Goal: Information Seeking & Learning: Check status

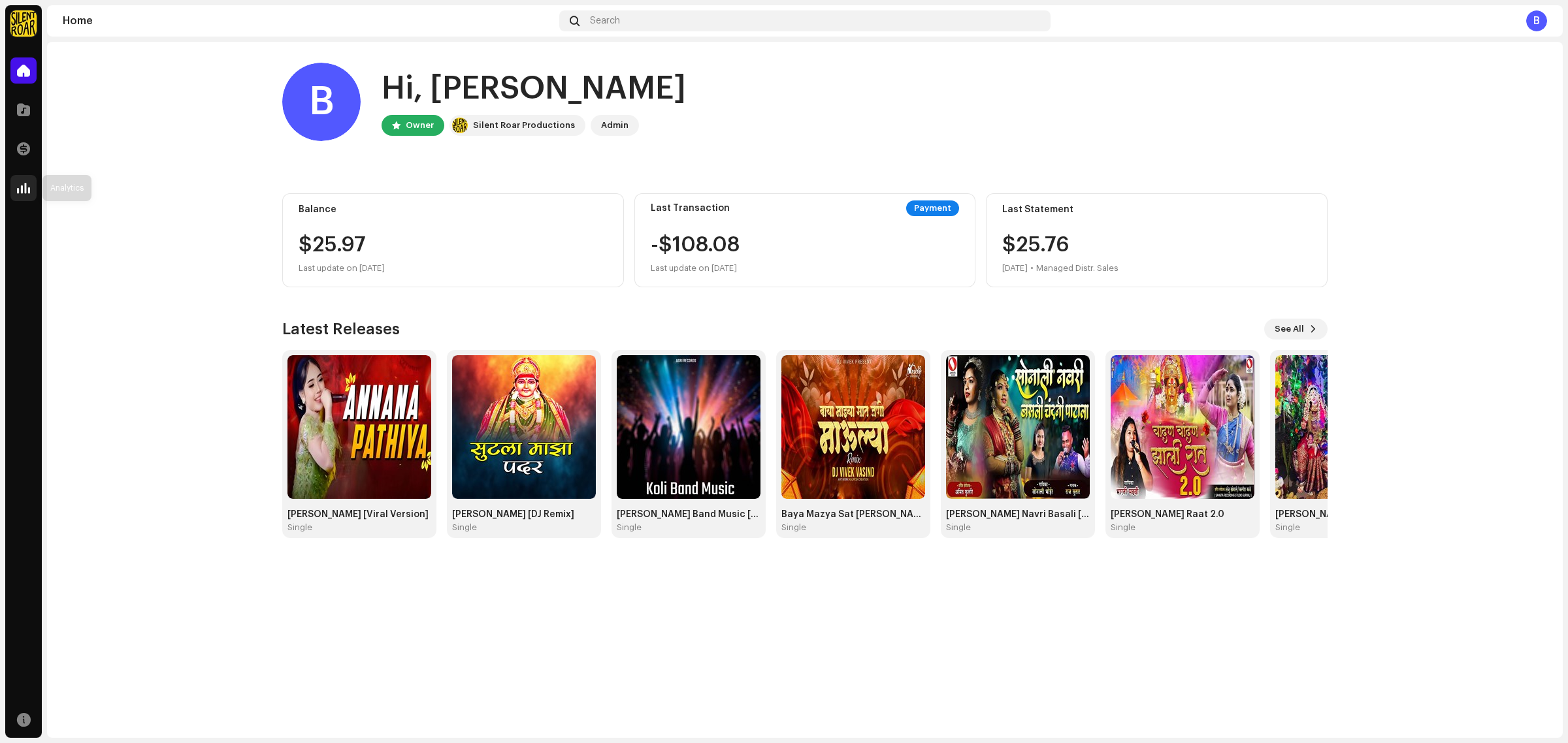
click at [26, 183] on span at bounding box center [23, 187] width 13 height 10
click at [28, 117] on div at bounding box center [23, 109] width 26 height 26
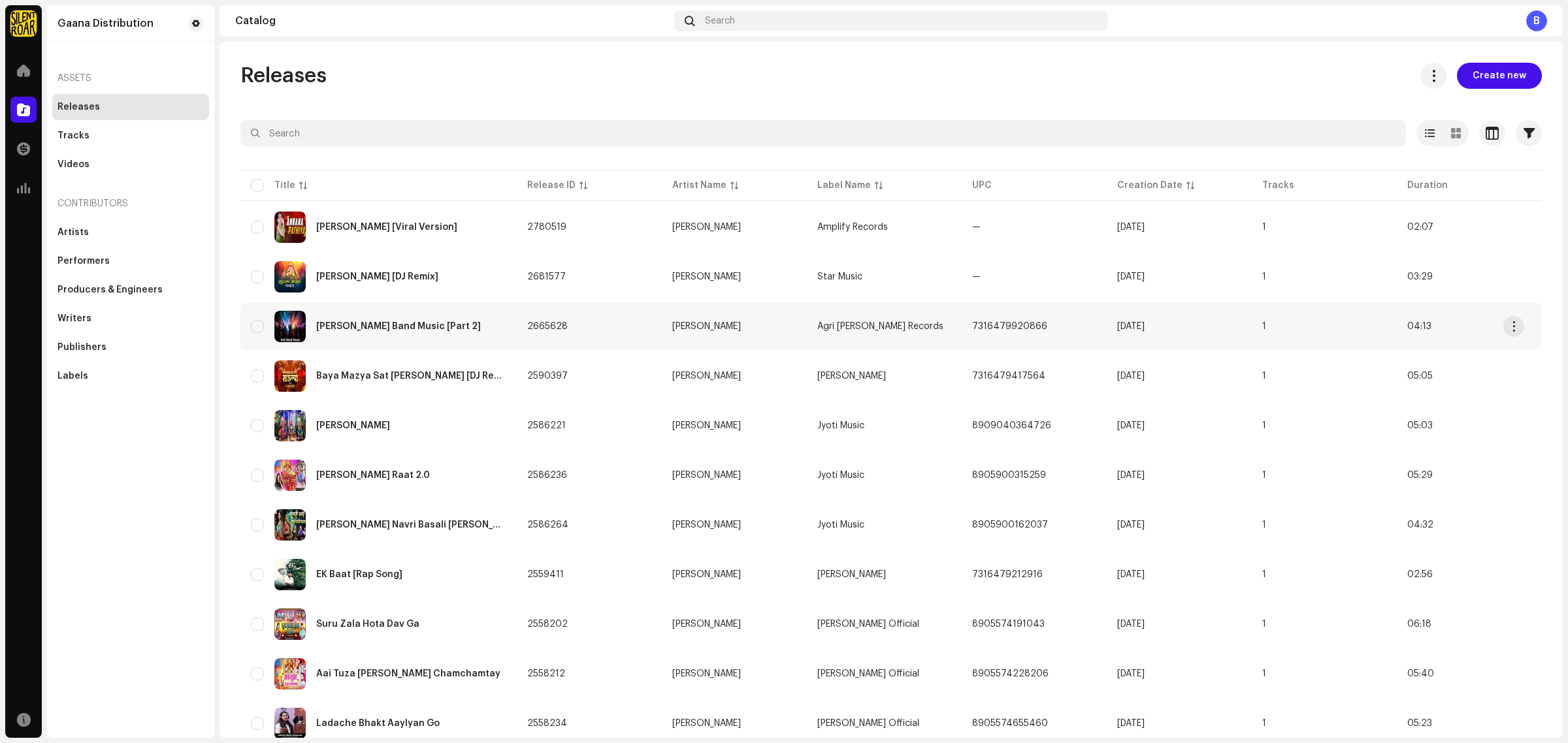
click at [388, 331] on div "[PERSON_NAME] Band Music [Part 2]" at bounding box center [399, 326] width 164 height 9
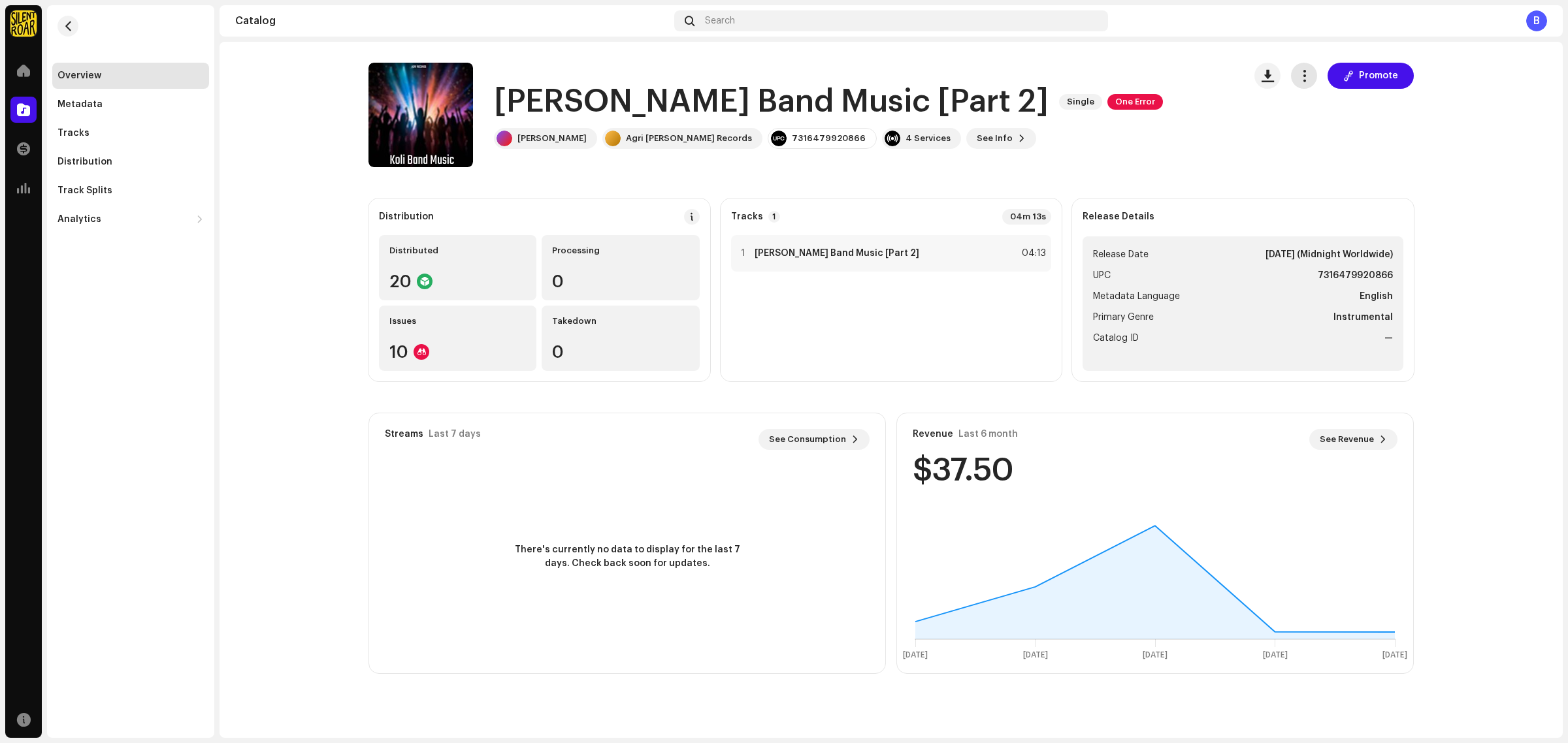
click at [1306, 74] on span "button" at bounding box center [1305, 75] width 13 height 10
click at [1250, 72] on div "[PERSON_NAME] Band Music [Part 2] Single One Error [PERSON_NAME] [PERSON_NAME] …" at bounding box center [891, 115] width 1046 height 104
click at [1267, 79] on span "button" at bounding box center [1268, 75] width 13 height 10
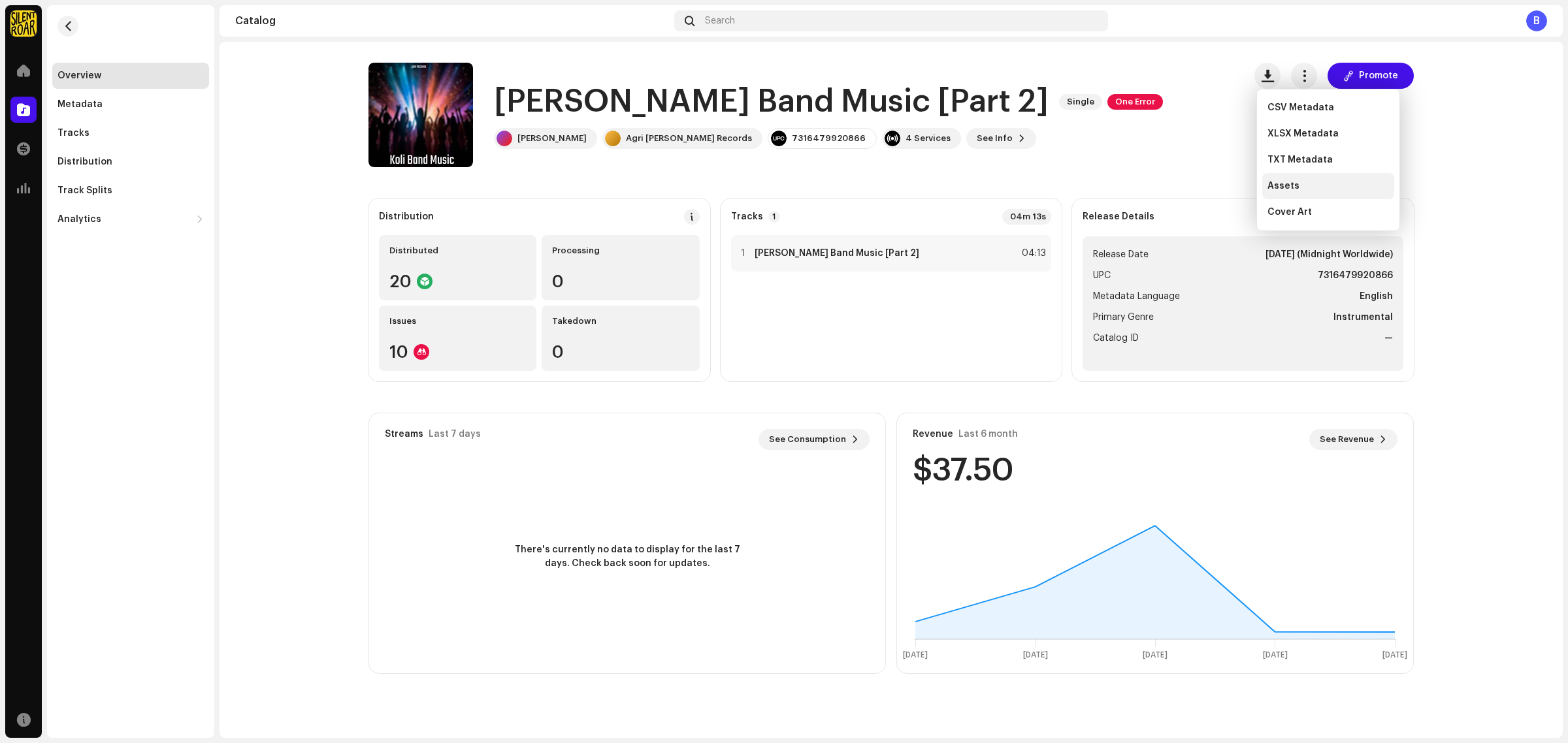
click at [1311, 190] on div "Assets" at bounding box center [1329, 186] width 121 height 10
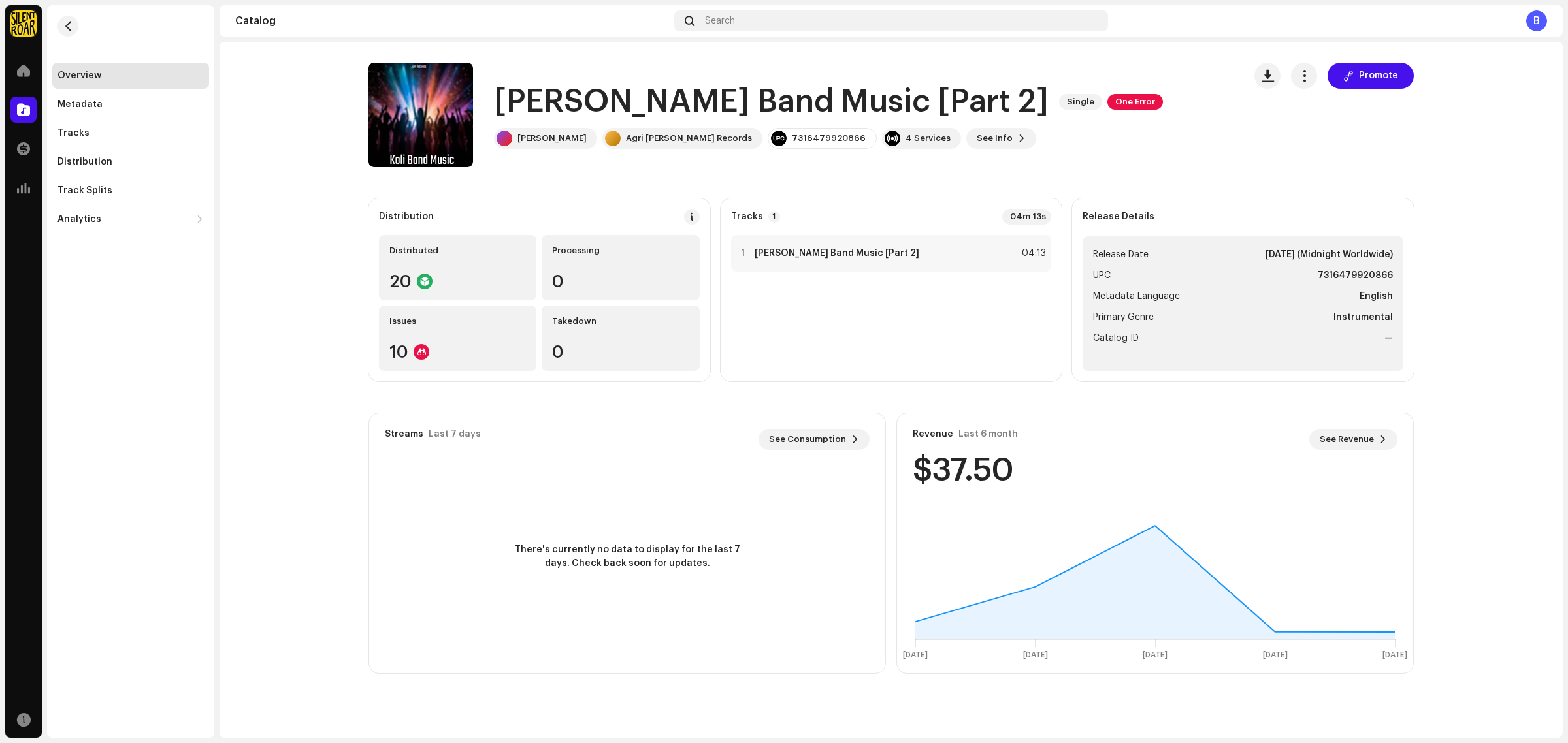
click at [92, 80] on div "Overview" at bounding box center [79, 75] width 44 height 10
click at [64, 26] on span "button" at bounding box center [68, 26] width 10 height 10
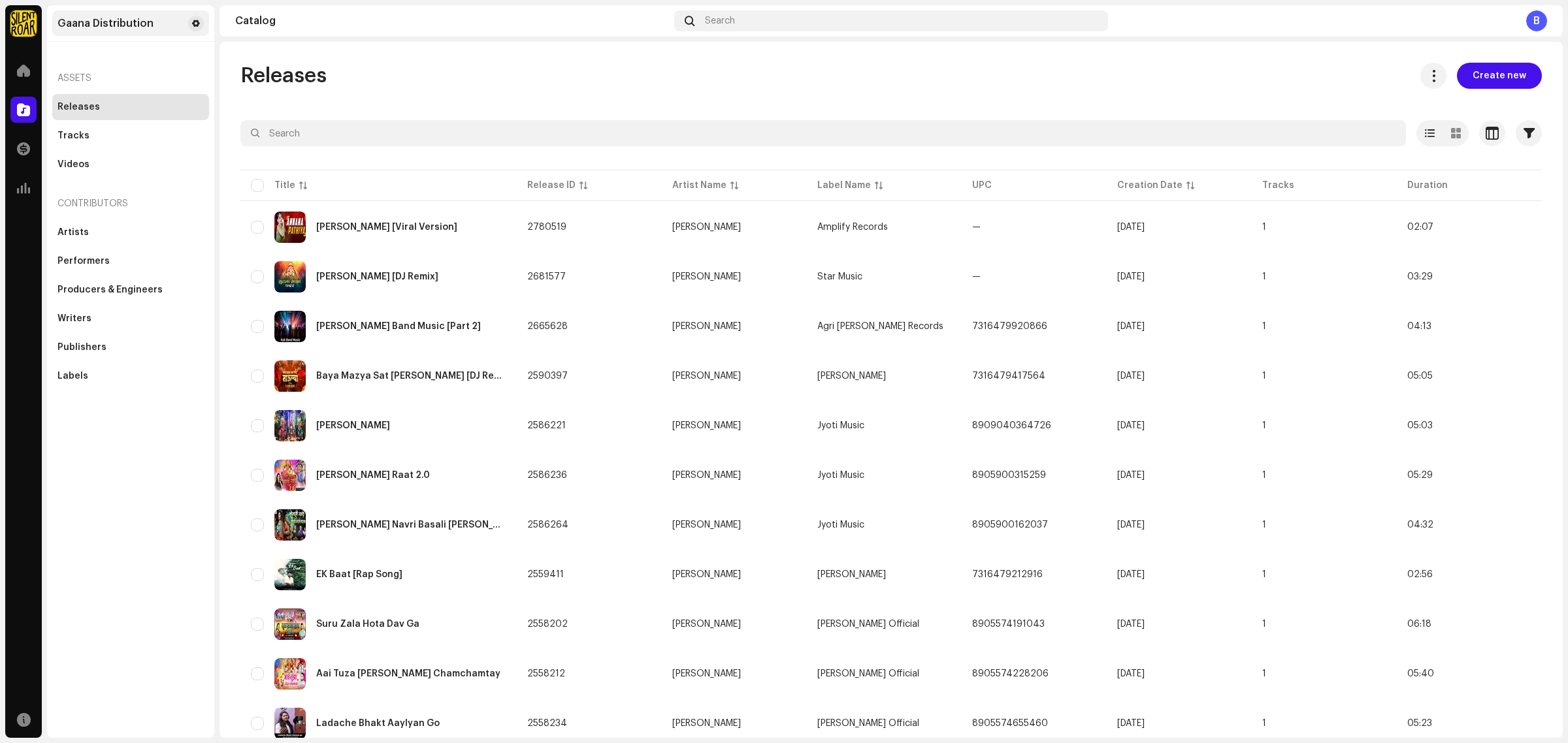
click at [90, 34] on div "Gaana Distribution" at bounding box center [131, 23] width 157 height 26
click at [194, 25] on span at bounding box center [196, 23] width 8 height 10
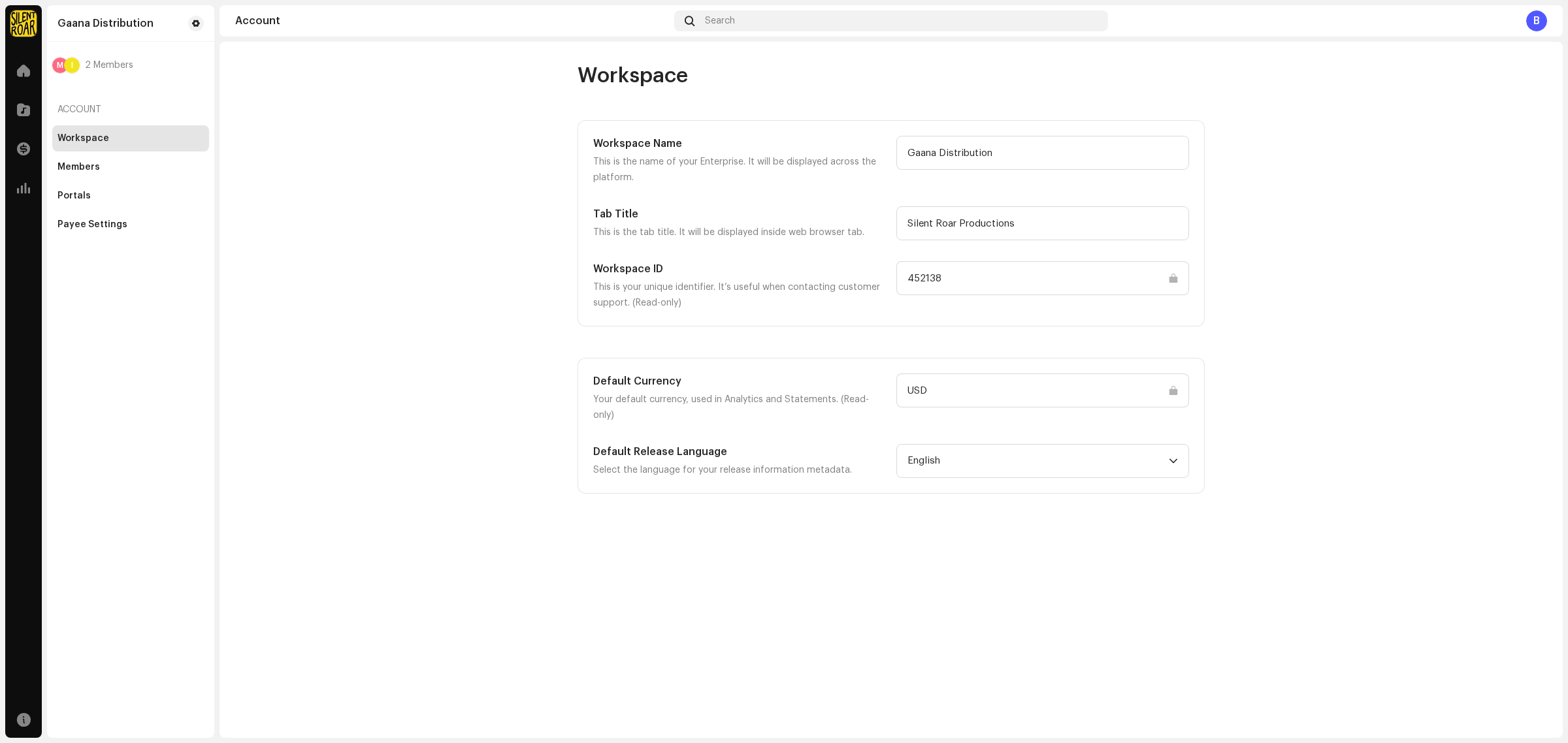
click at [955, 285] on input "452138" at bounding box center [1042, 278] width 293 height 34
click at [945, 386] on input "USD" at bounding box center [1042, 391] width 293 height 34
click at [176, 154] on div "Members" at bounding box center [131, 167] width 157 height 26
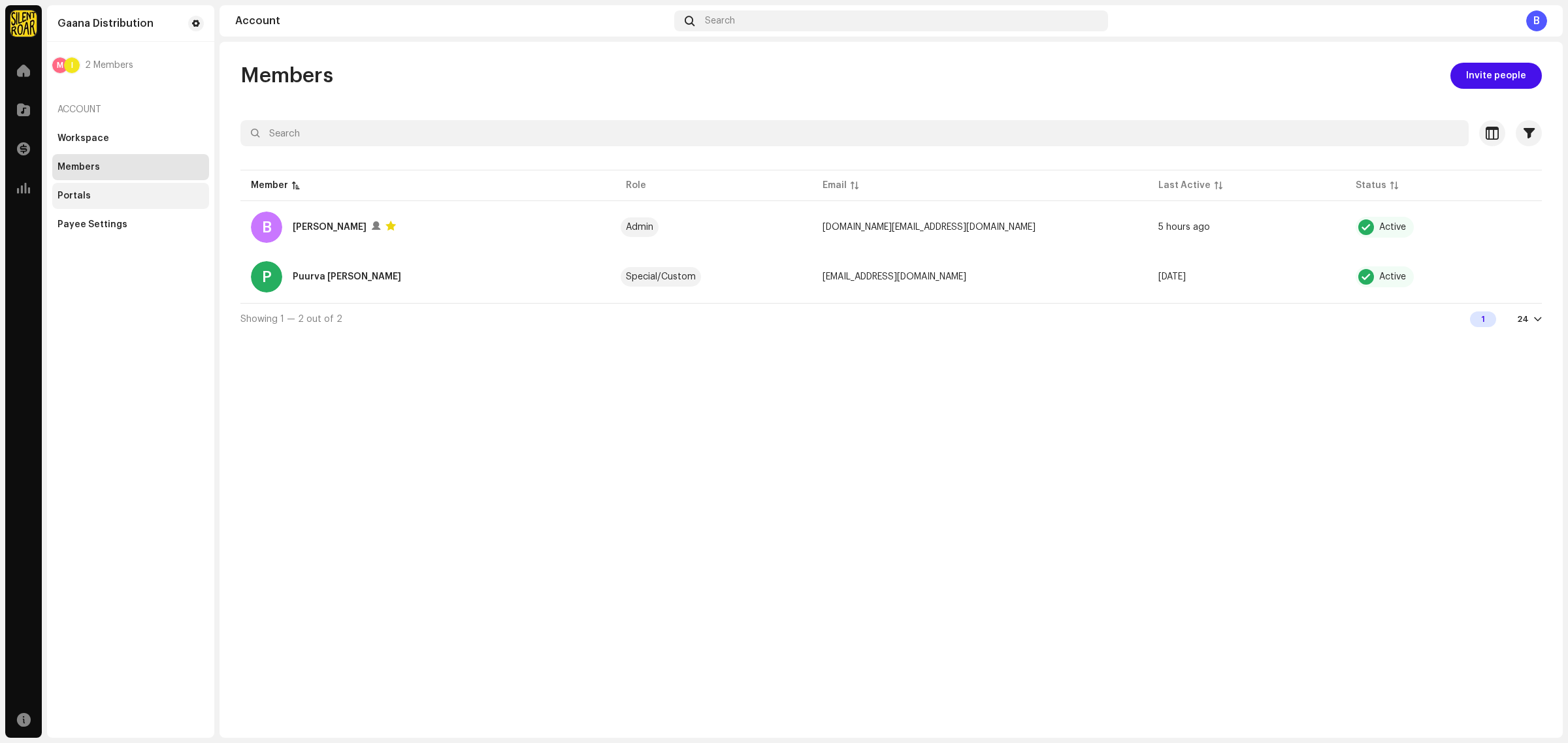
click at [79, 206] on div "Portals" at bounding box center [131, 195] width 157 height 26
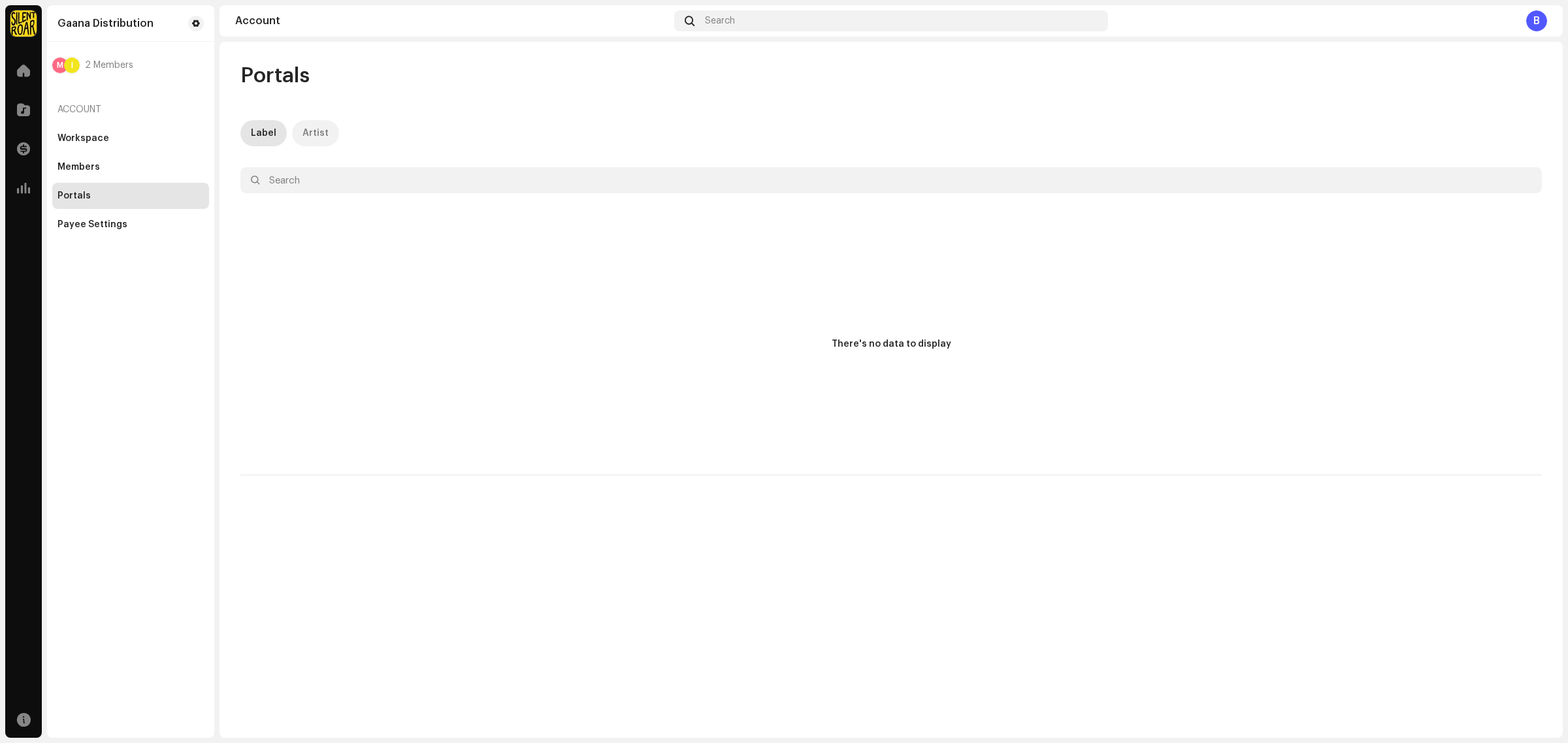
click at [324, 141] on div "Artist" at bounding box center [315, 133] width 26 height 26
click at [23, 82] on div at bounding box center [23, 70] width 26 height 26
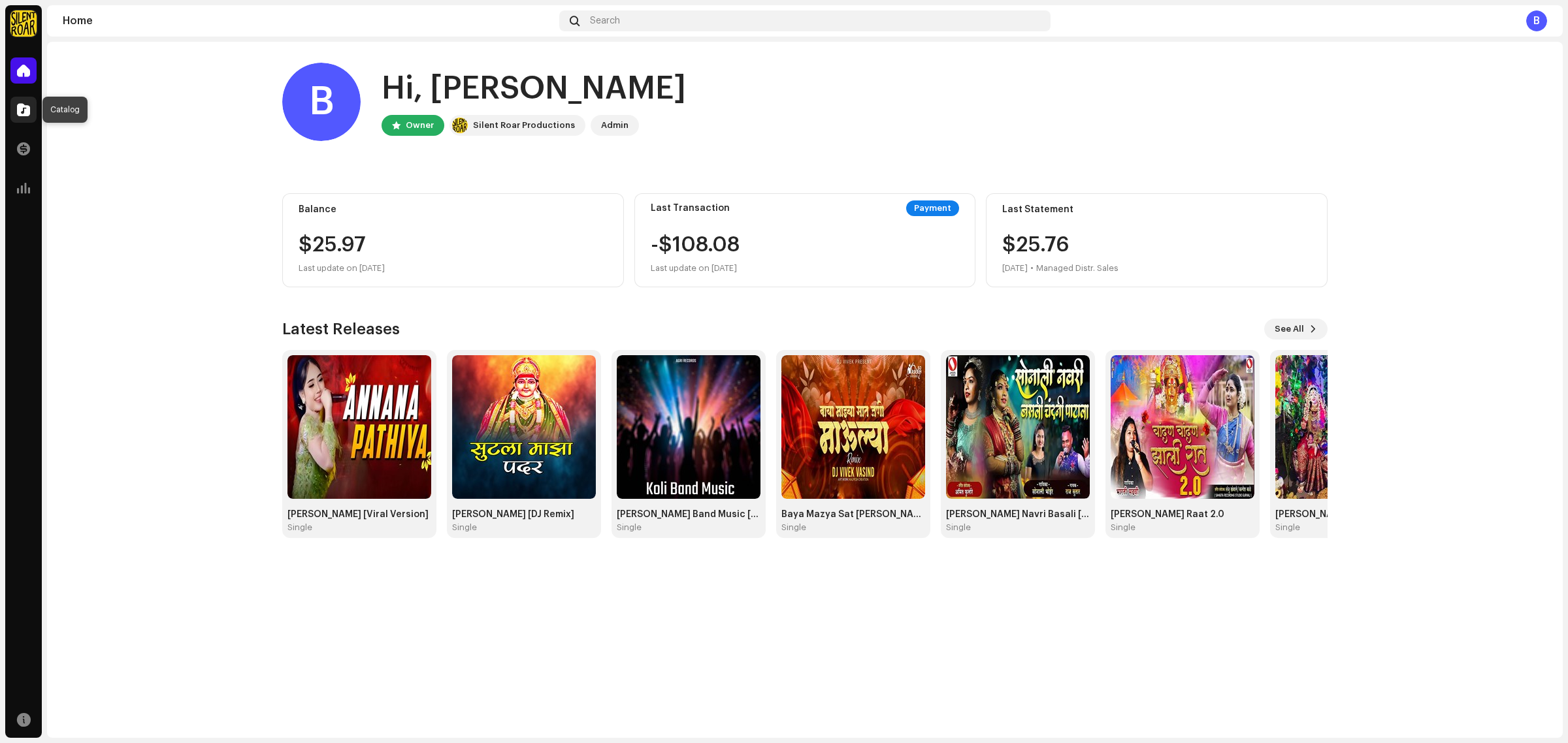
click at [16, 116] on div at bounding box center [23, 109] width 26 height 26
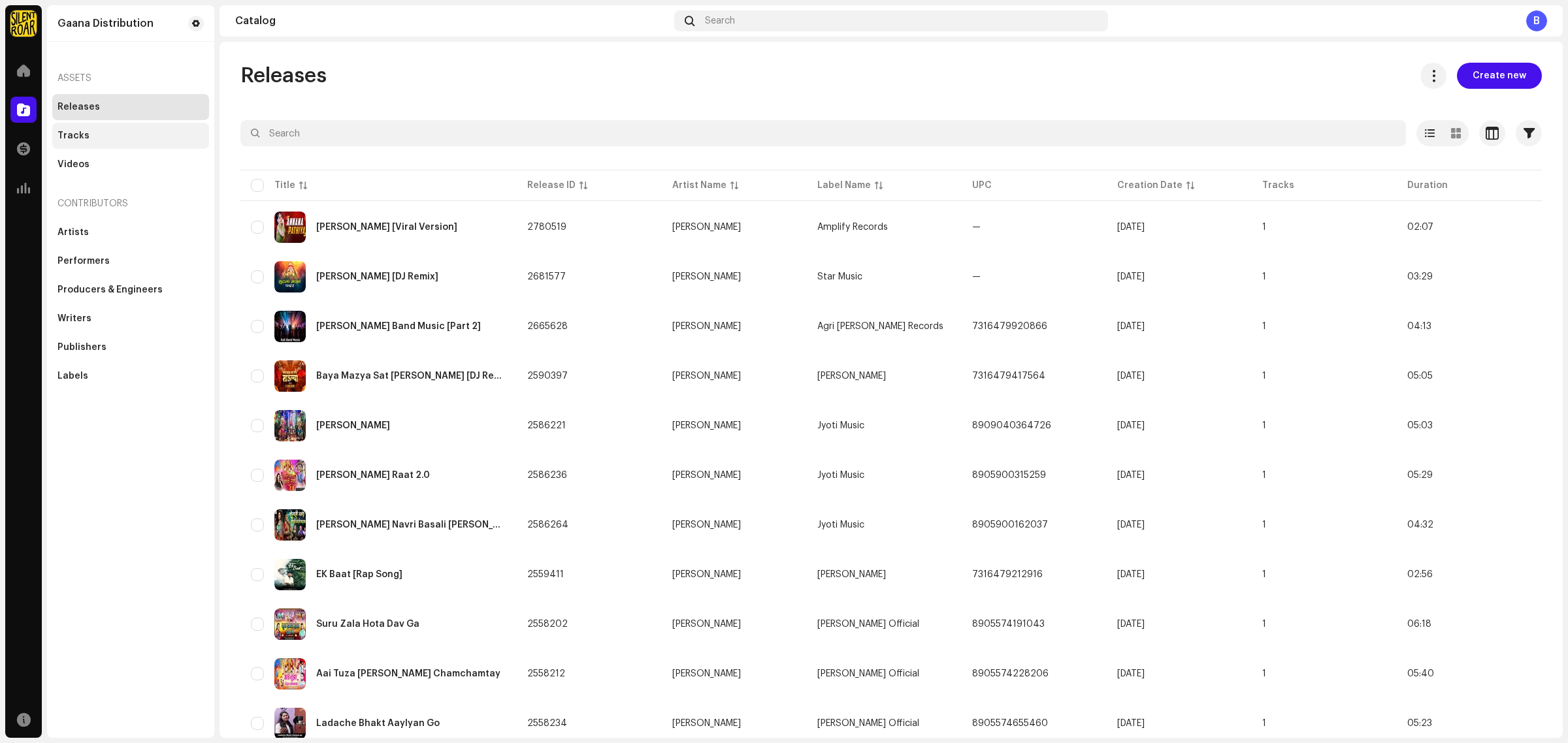
click at [98, 143] on div "Tracks" at bounding box center [131, 136] width 157 height 26
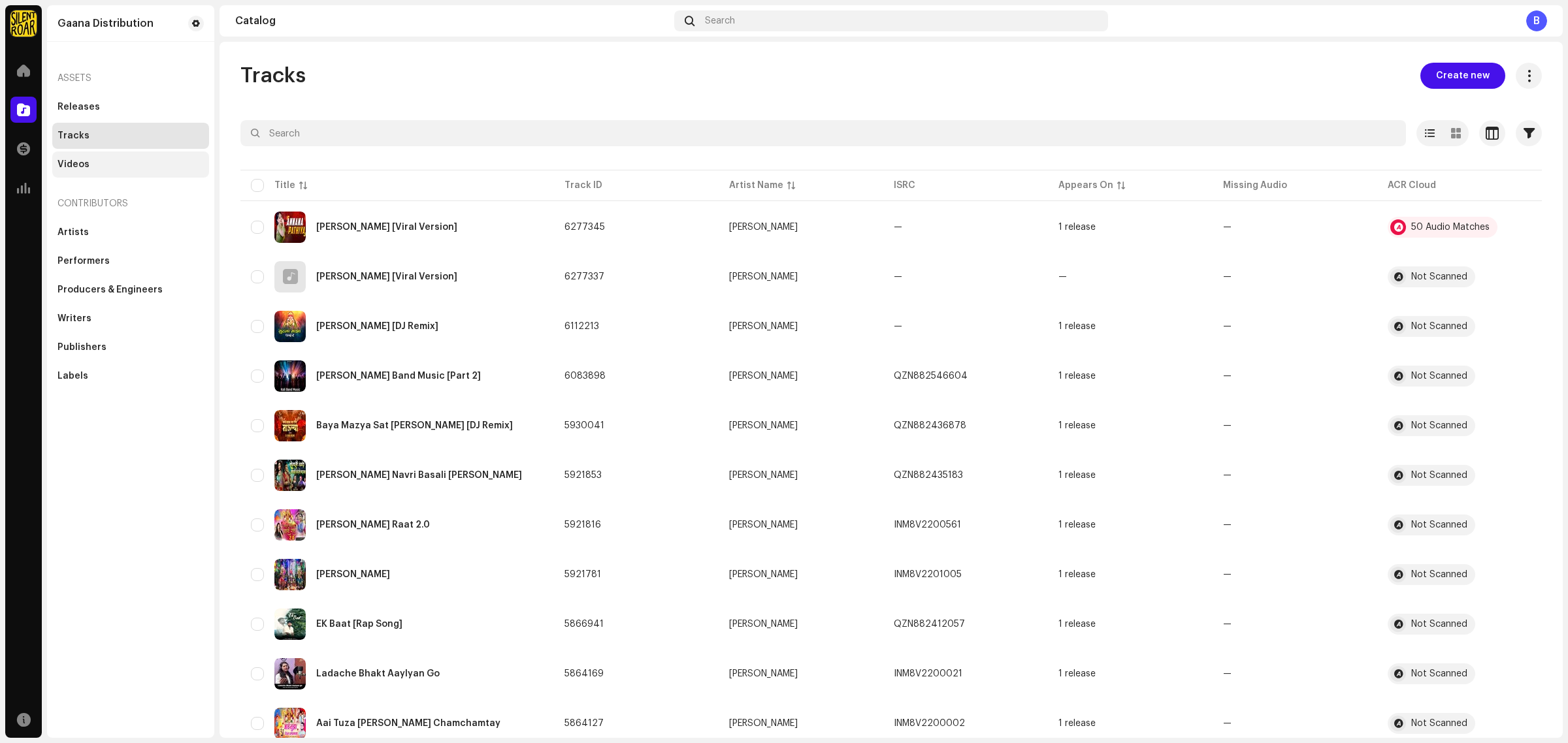
click at [106, 155] on div "Videos" at bounding box center [131, 164] width 157 height 26
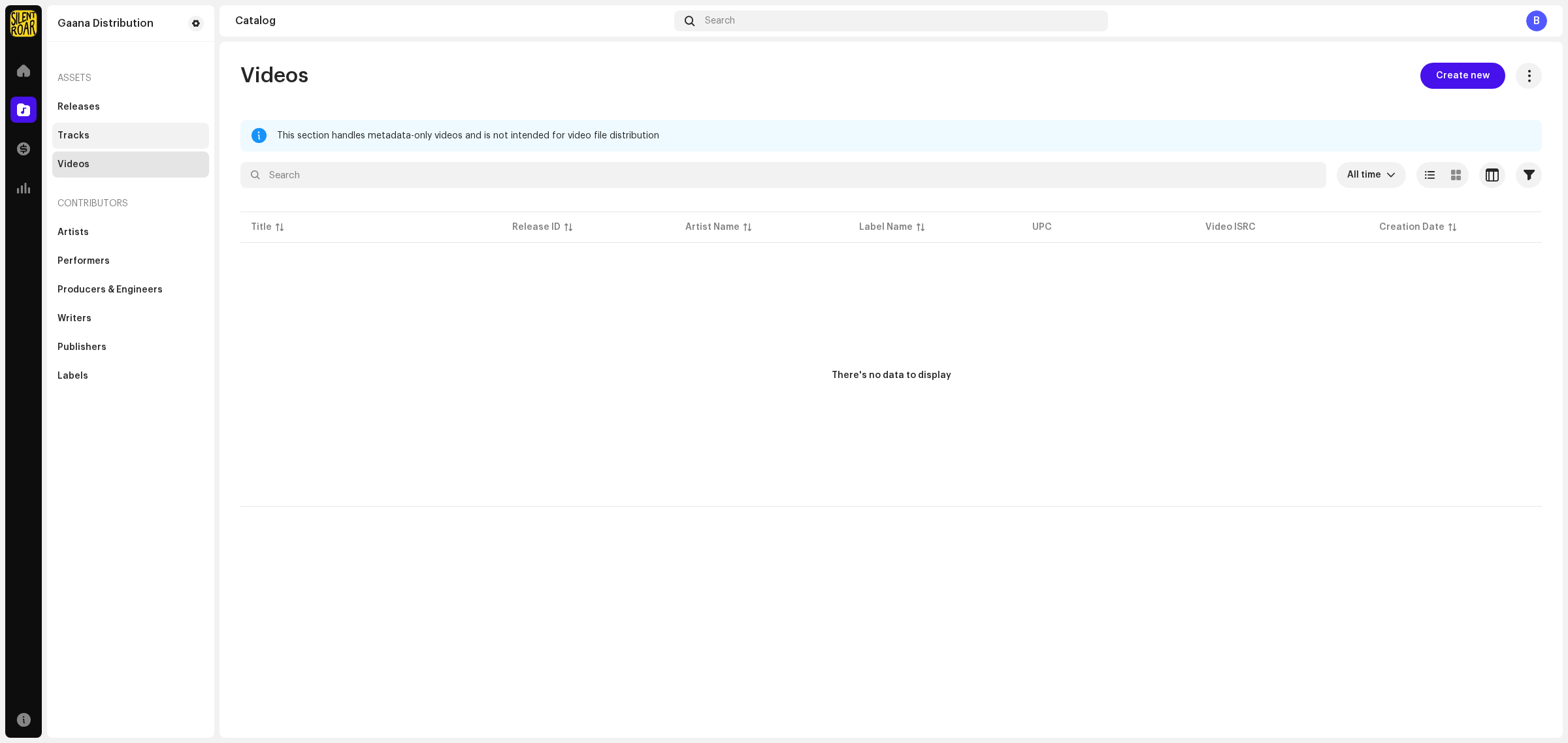
click at [102, 145] on div "Tracks" at bounding box center [131, 136] width 157 height 26
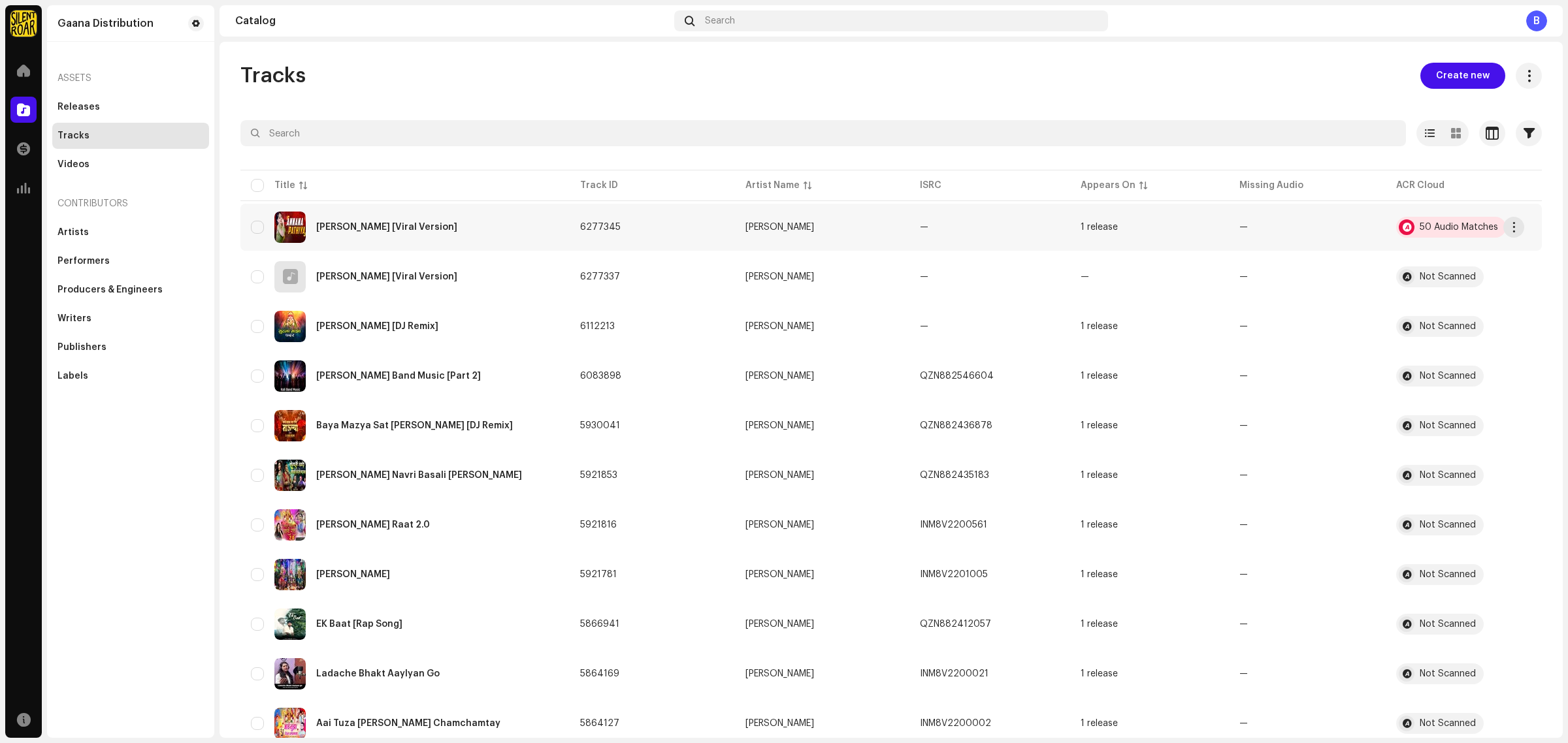
click at [1422, 218] on div "50 Audio Matches" at bounding box center [1452, 227] width 110 height 21
click at [1420, 230] on div "50 Audio Matches" at bounding box center [1459, 226] width 78 height 9
click at [20, 143] on span at bounding box center [23, 148] width 13 height 10
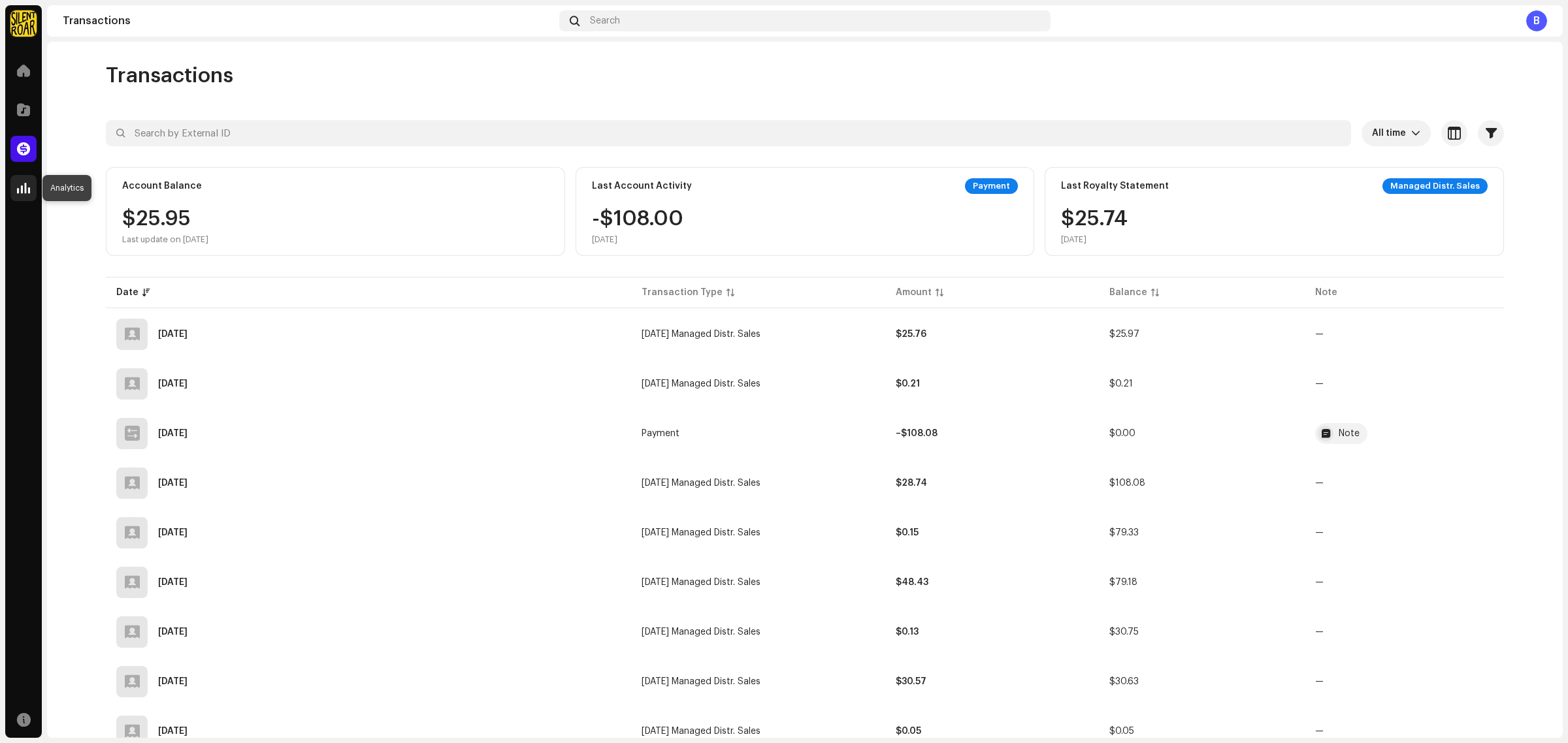
click at [25, 183] on span at bounding box center [23, 187] width 13 height 10
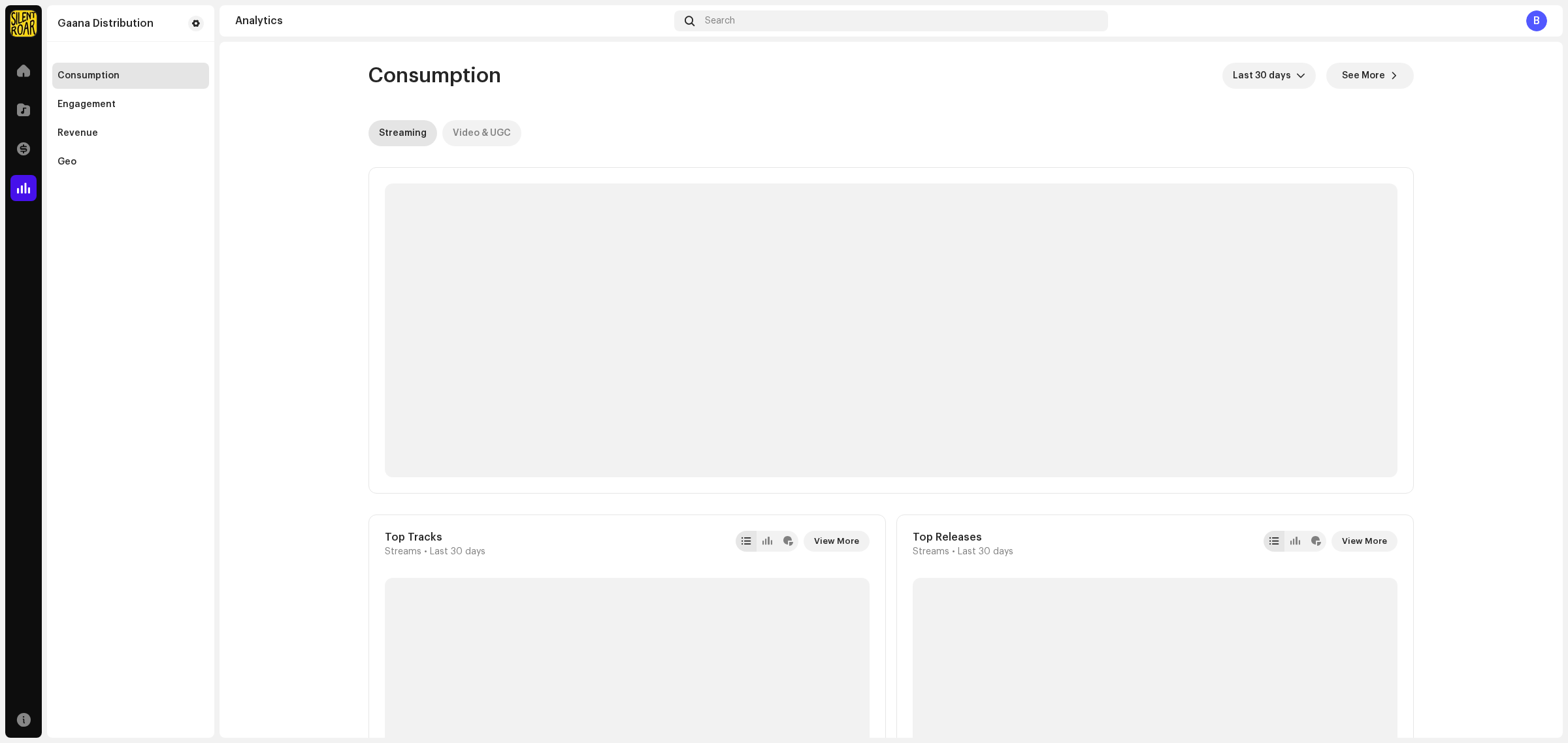
click at [466, 140] on div "Video & UGC" at bounding box center [482, 133] width 58 height 26
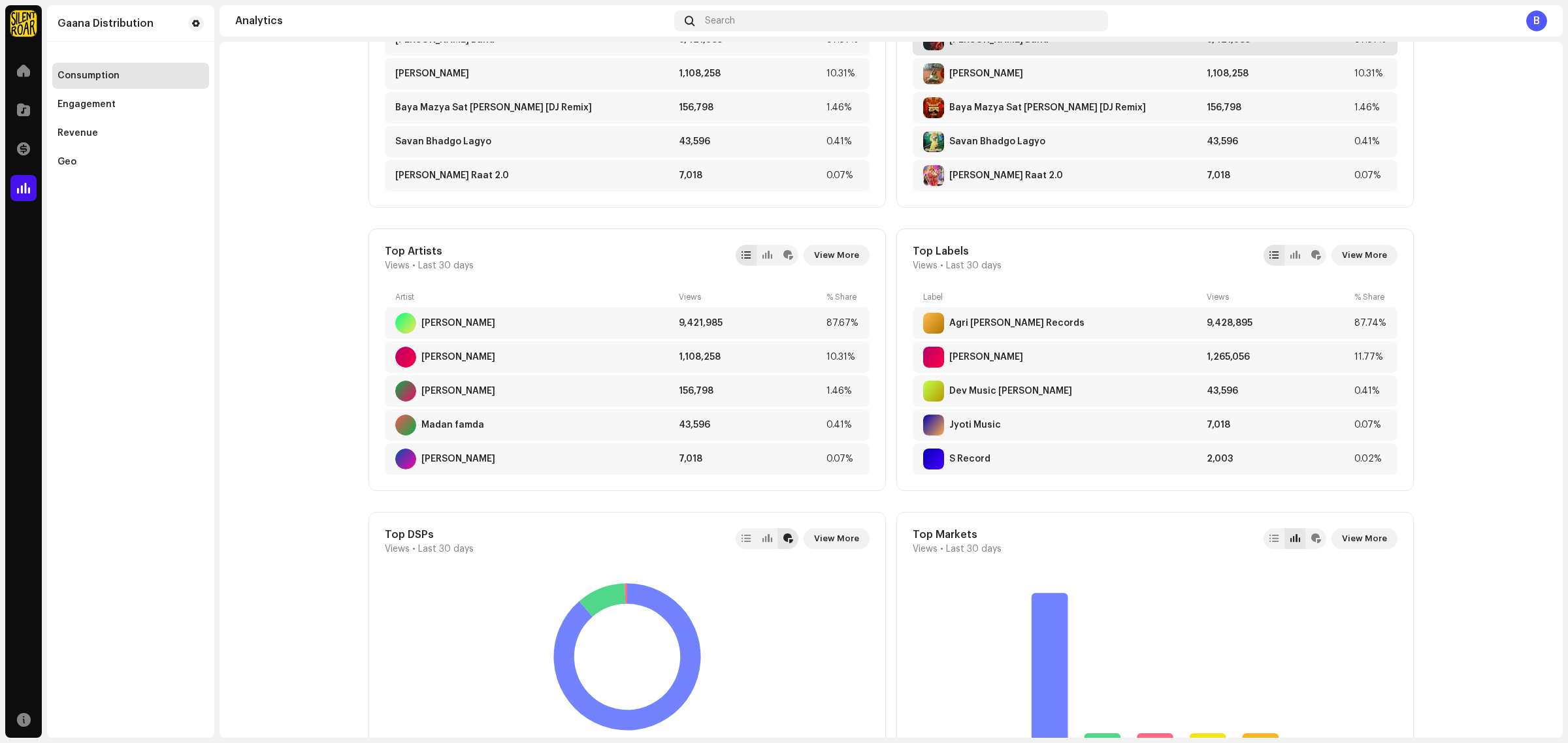
scroll to position [572, 0]
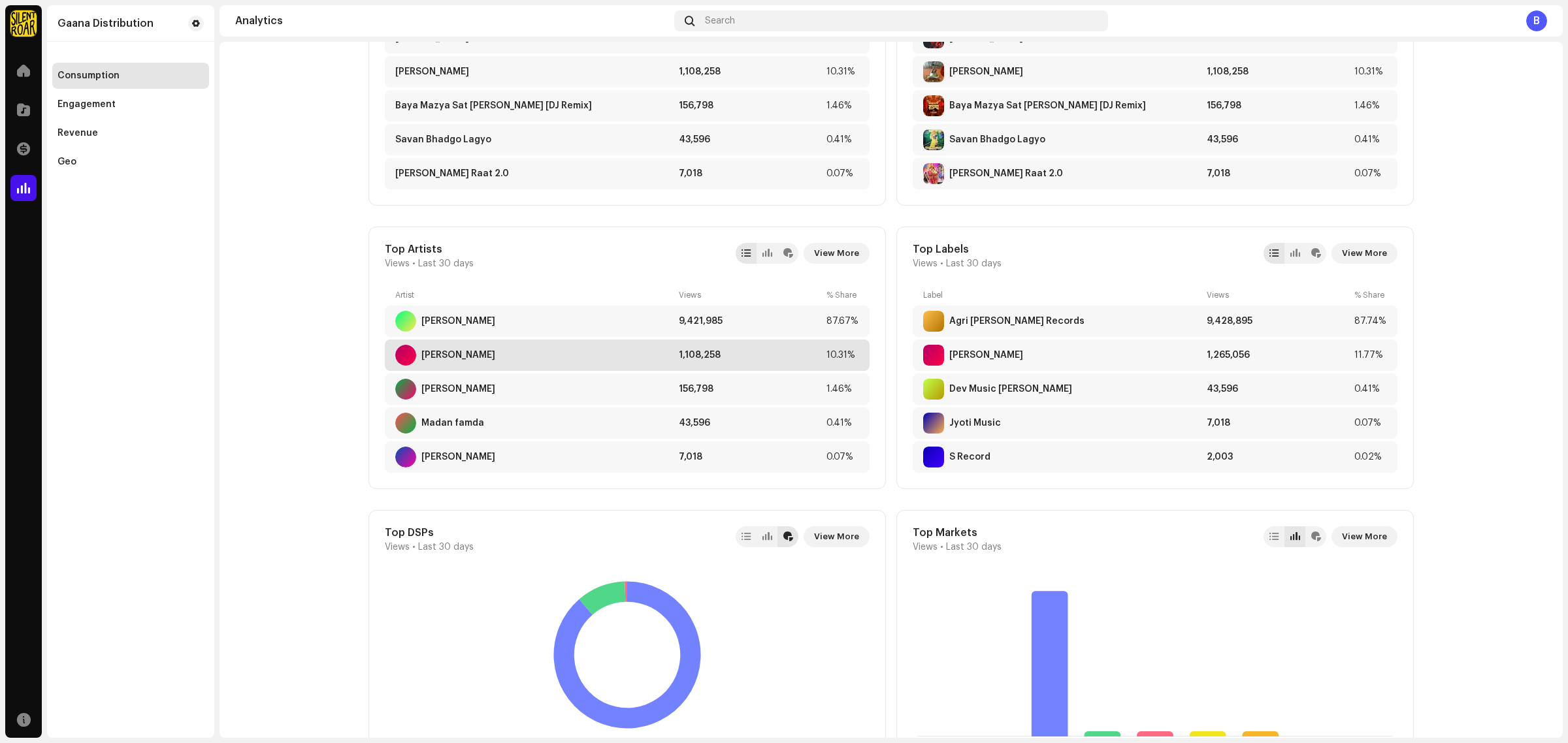
click at [600, 370] on div "[PERSON_NAME] 1,108,258 10.31%" at bounding box center [628, 355] width 485 height 31
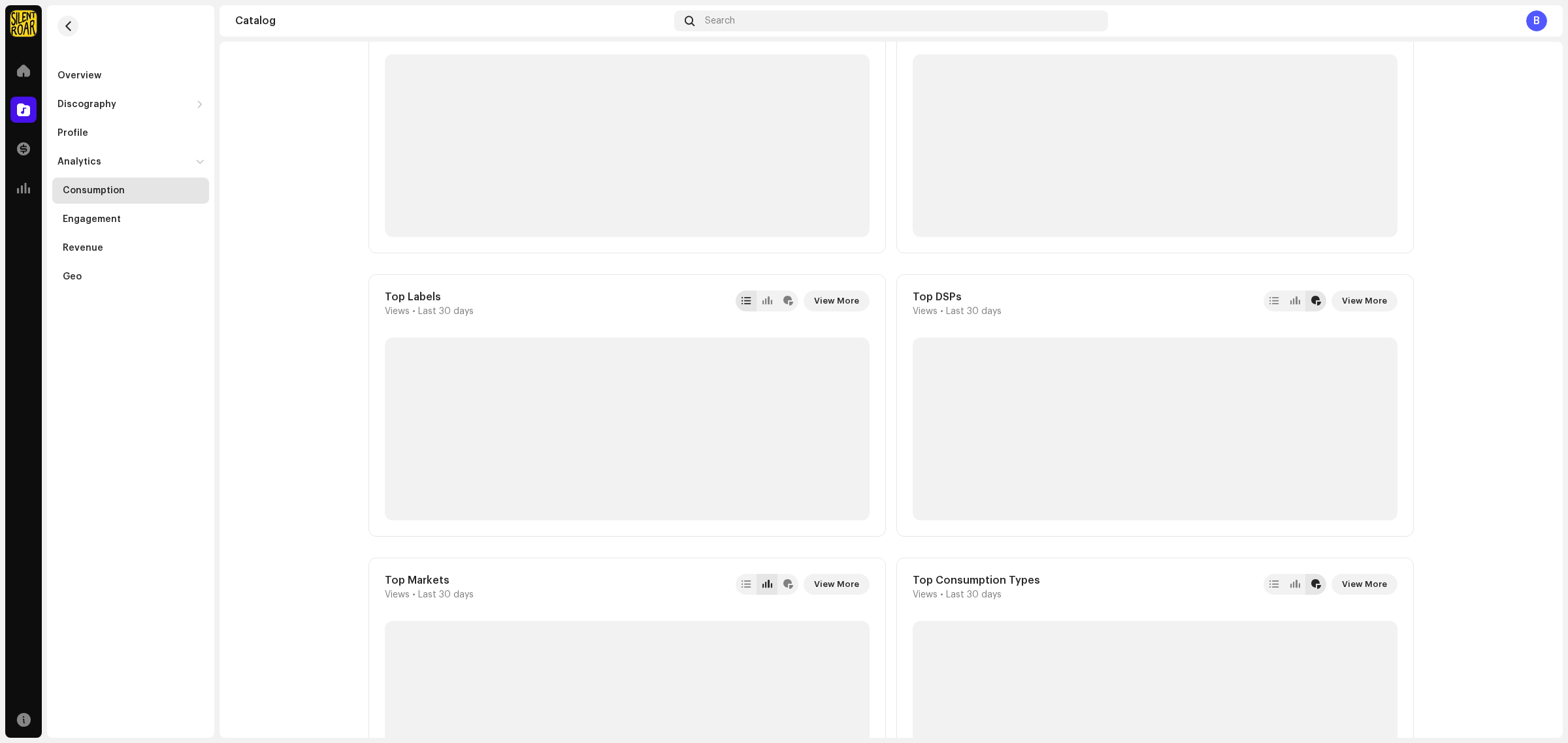
click at [600, 370] on div "Top Labels Views • Last 30 days View More" at bounding box center [627, 405] width 518 height 262
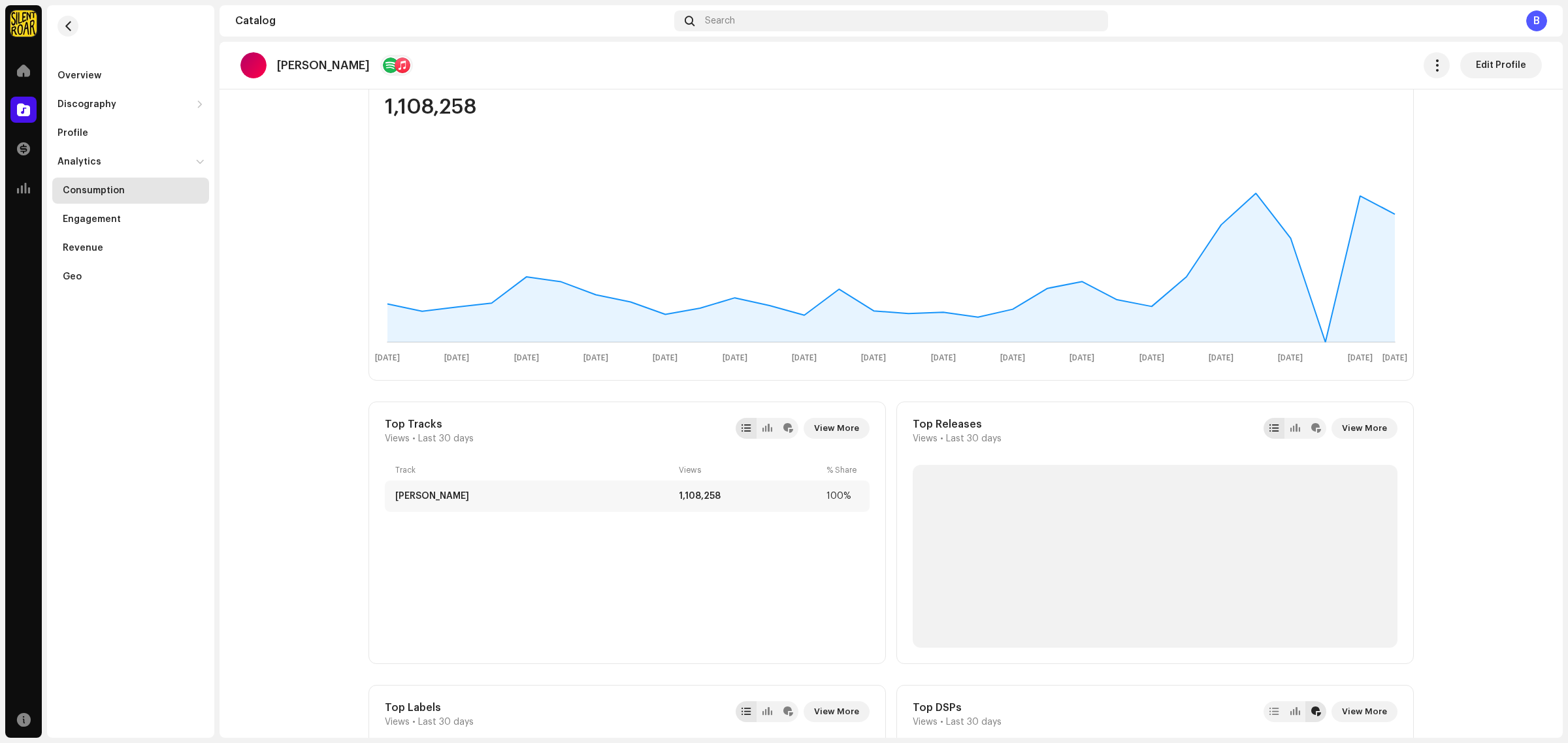
scroll to position [49, 0]
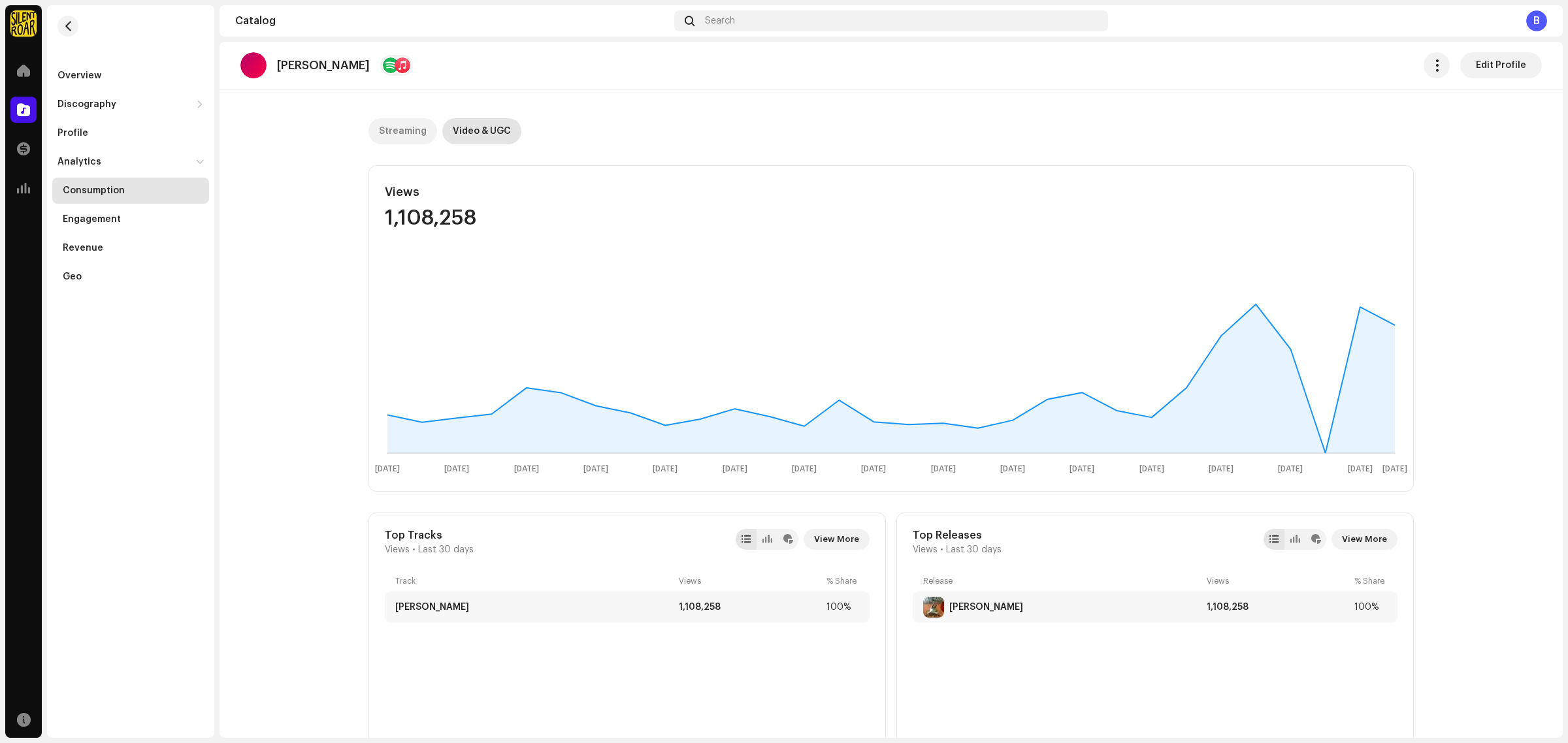
click at [417, 135] on div "Streaming" at bounding box center [403, 131] width 48 height 26
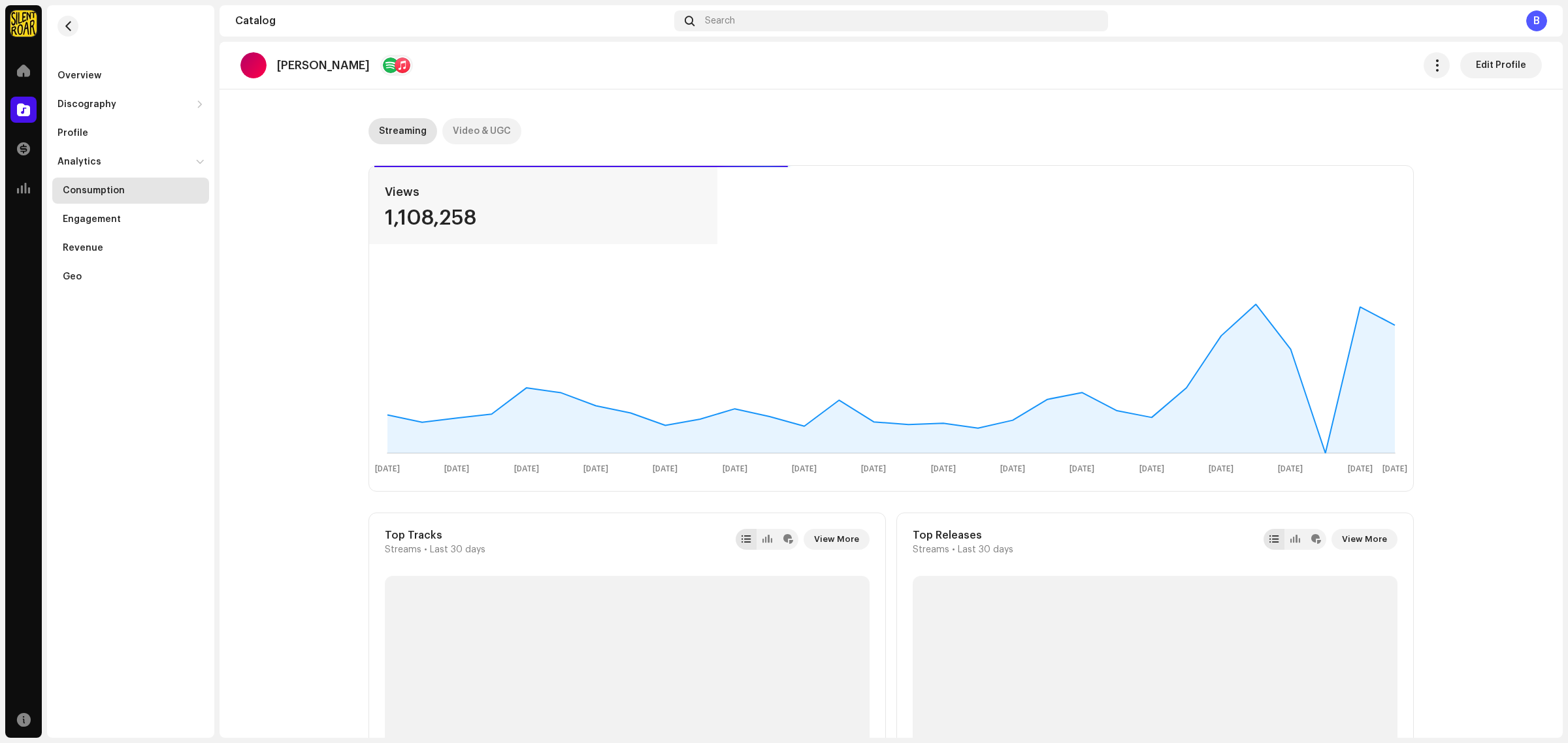
click at [487, 120] on div "Video & UGC" at bounding box center [482, 131] width 58 height 26
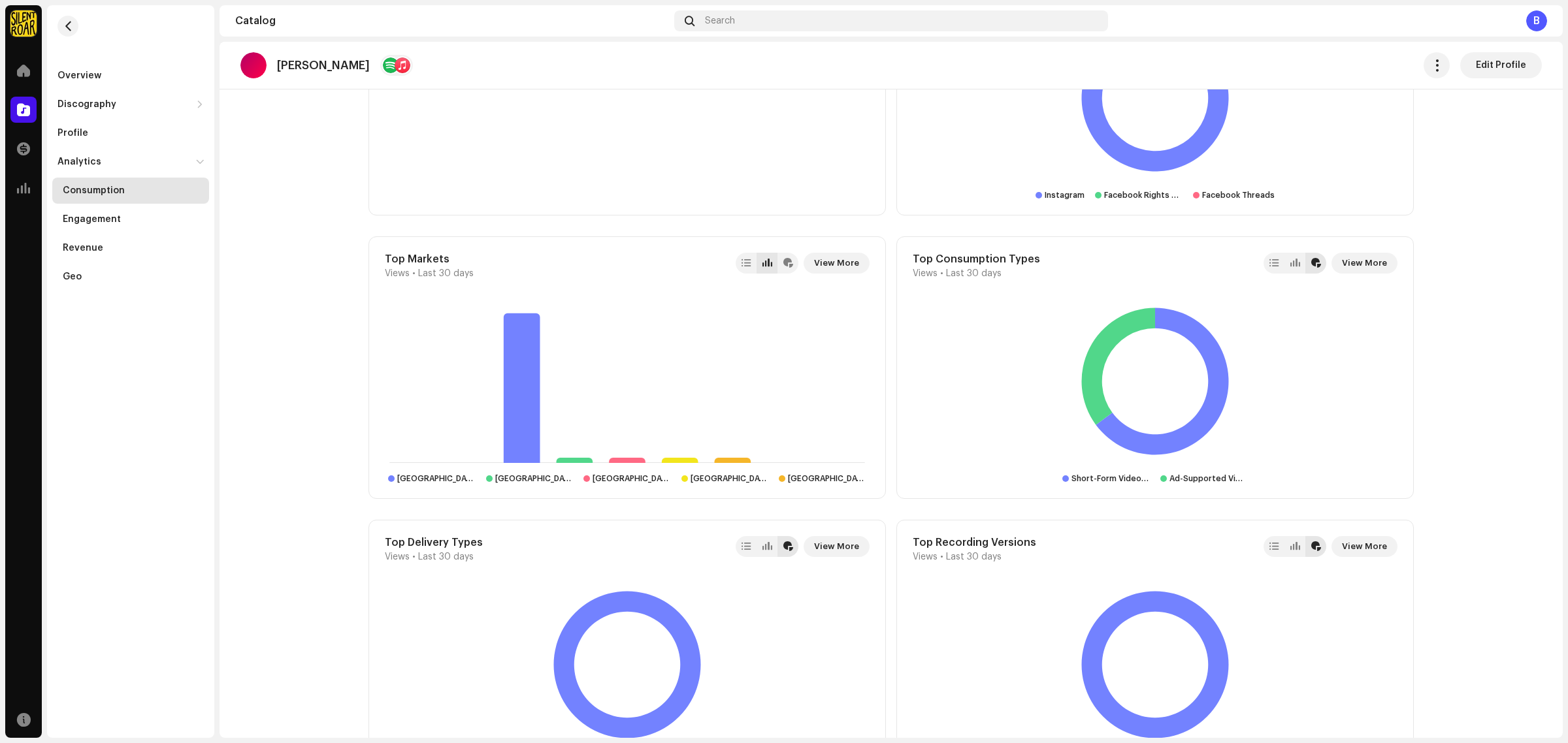
scroll to position [958, 0]
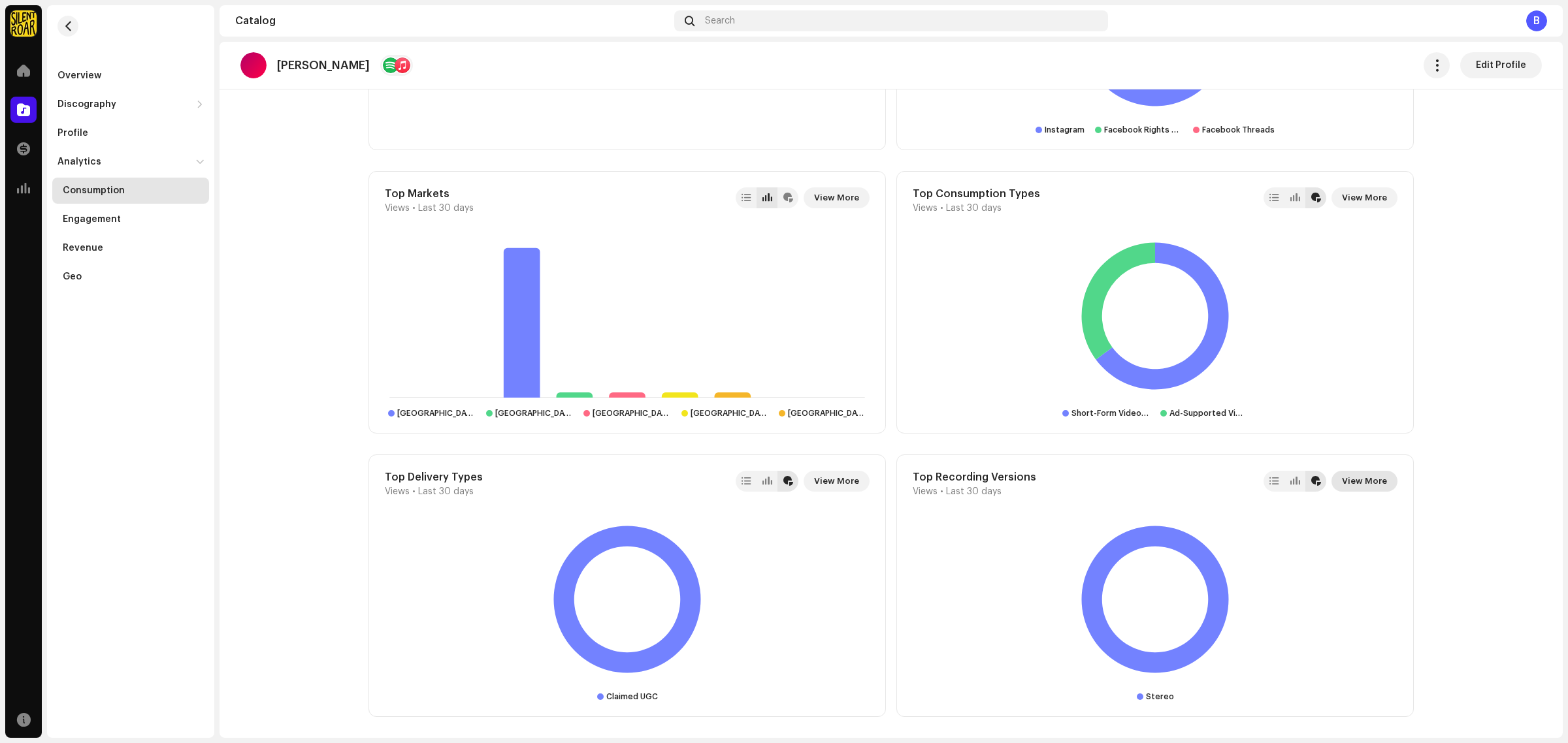
click at [1367, 480] on span "View More" at bounding box center [1365, 481] width 45 height 26
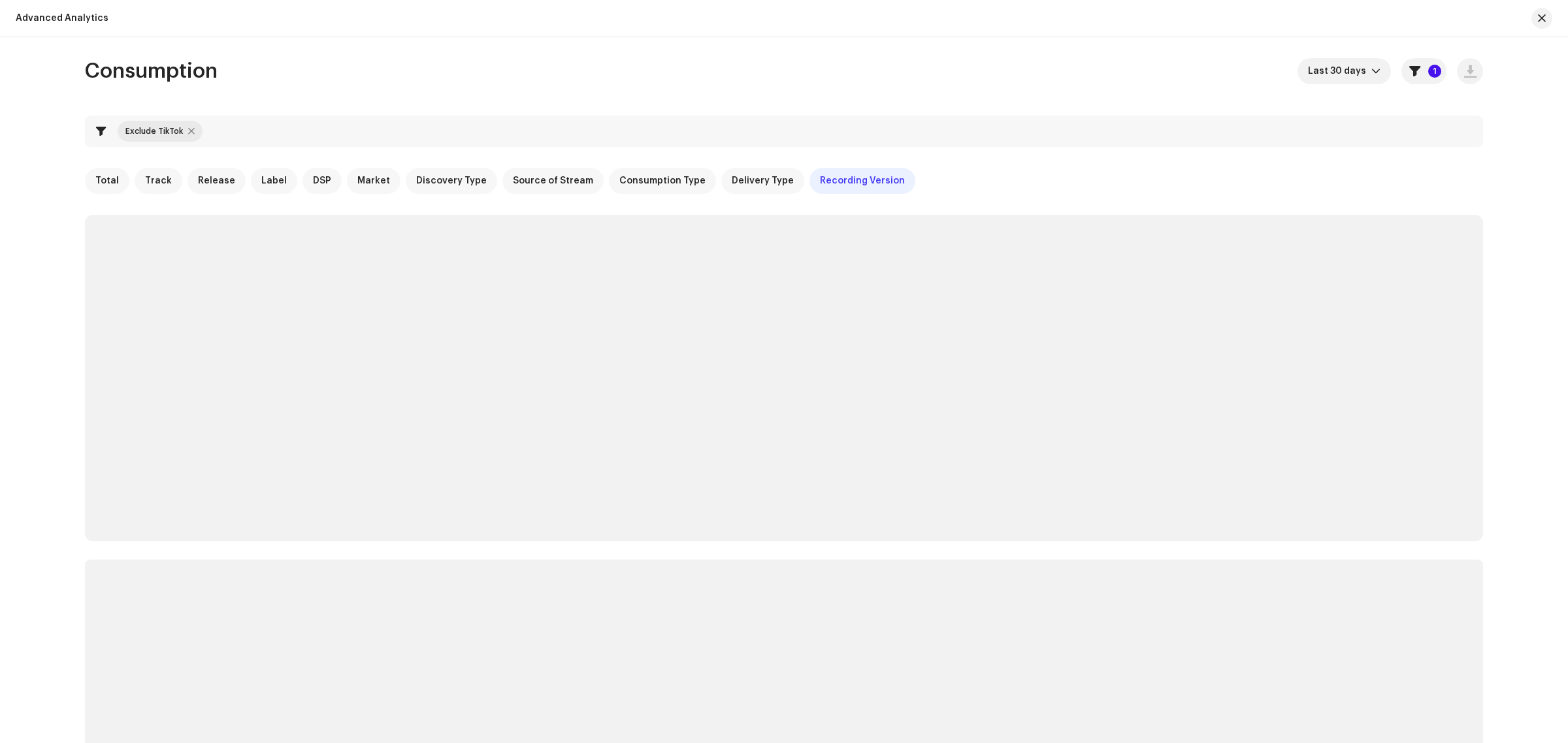
checkbox input "true"
click at [1537, 27] on button "button" at bounding box center [1542, 18] width 21 height 21
